Goal: Find contact information: Find contact information

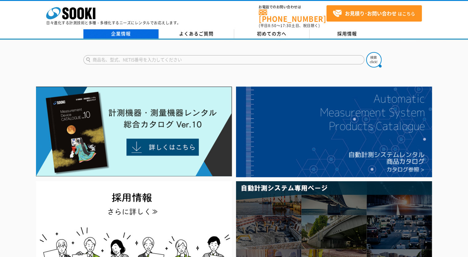
click at [143, 32] on link "企業情報" at bounding box center [120, 33] width 75 height 9
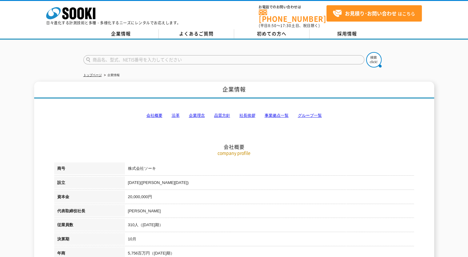
click at [271, 113] on link "事業拠点一覧" at bounding box center [277, 115] width 24 height 5
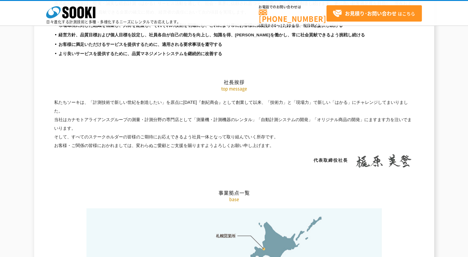
scroll to position [1236, 0]
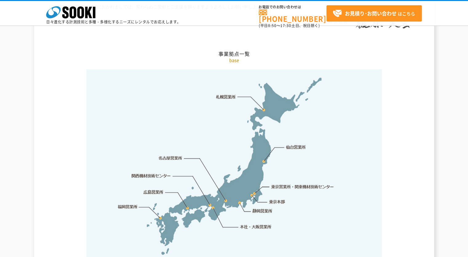
click at [250, 199] on img at bounding box center [235, 166] width 296 height 194
click at [258, 208] on link "静岡営業所" at bounding box center [262, 211] width 20 height 6
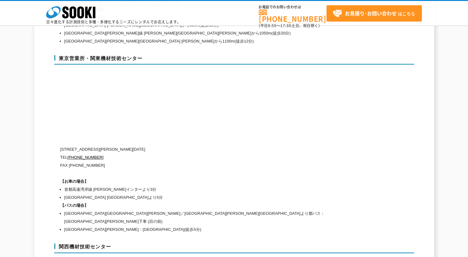
scroll to position [2555, 0]
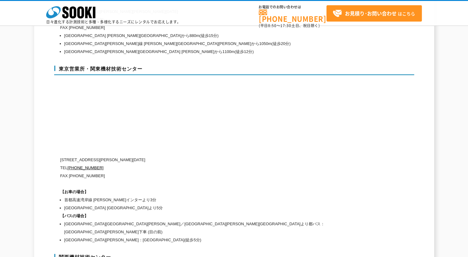
click at [287, 164] on p "TEL [PHONE_NUMBER]" at bounding box center [208, 168] width 296 height 8
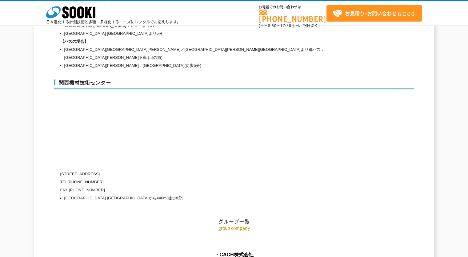
scroll to position [2739, 0]
